Goal: Browse casually

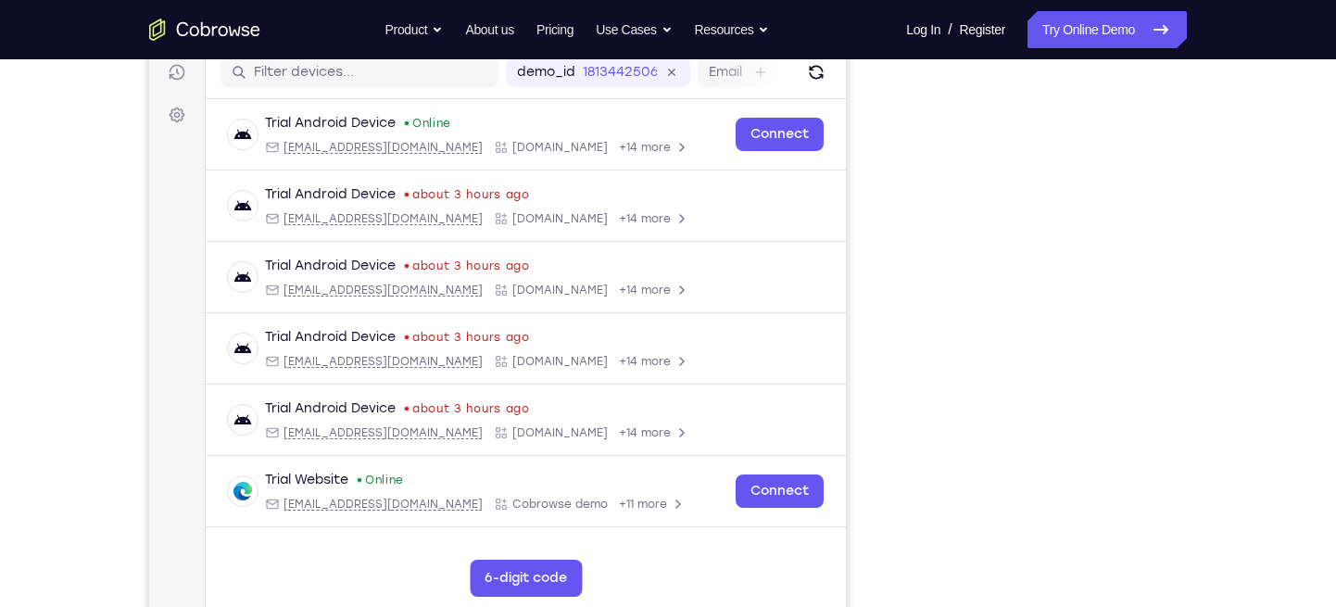
scroll to position [236, 0]
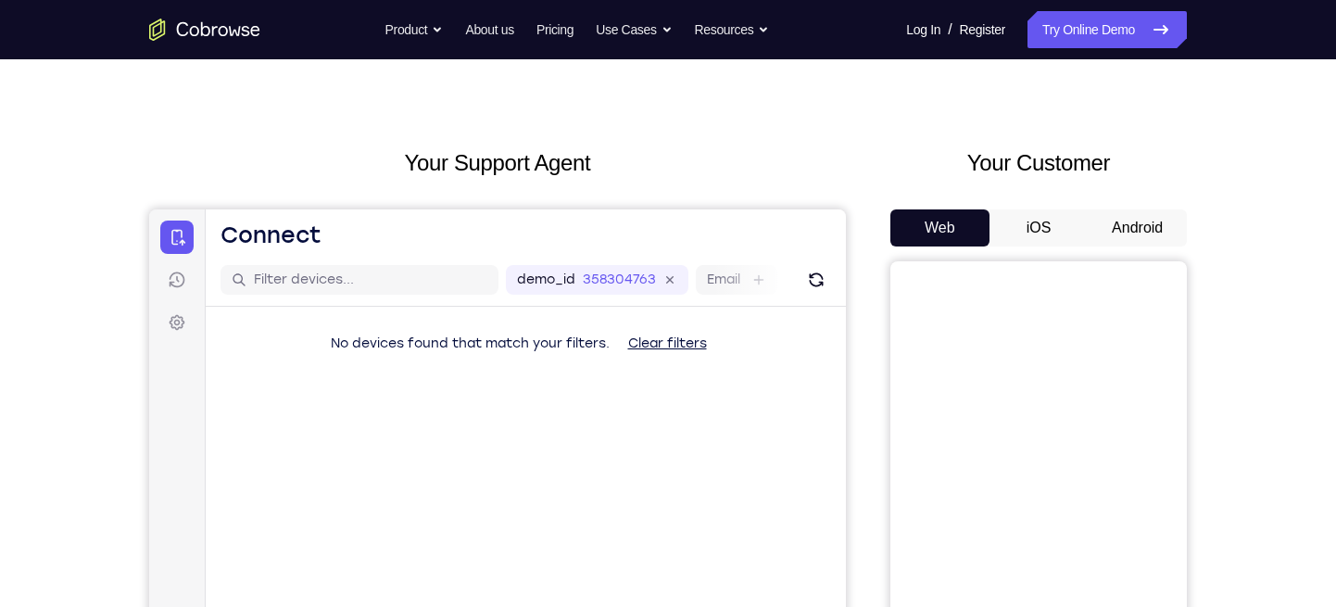
scroll to position [13, 0]
